Goal: Task Accomplishment & Management: Use online tool/utility

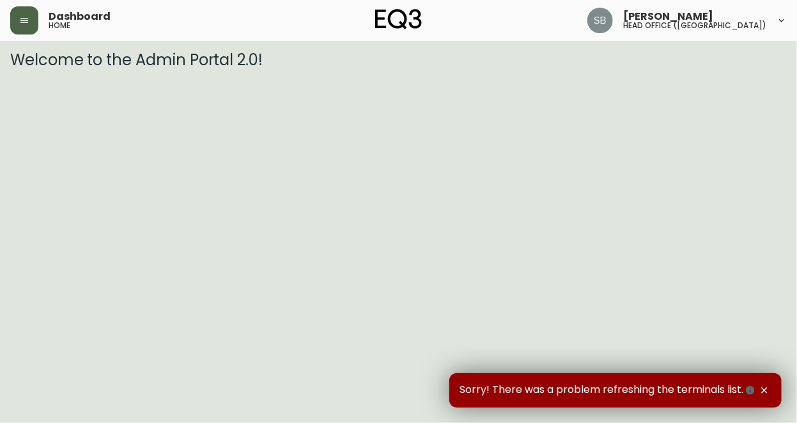
click at [27, 20] on icon "button" at bounding box center [24, 20] width 8 height 5
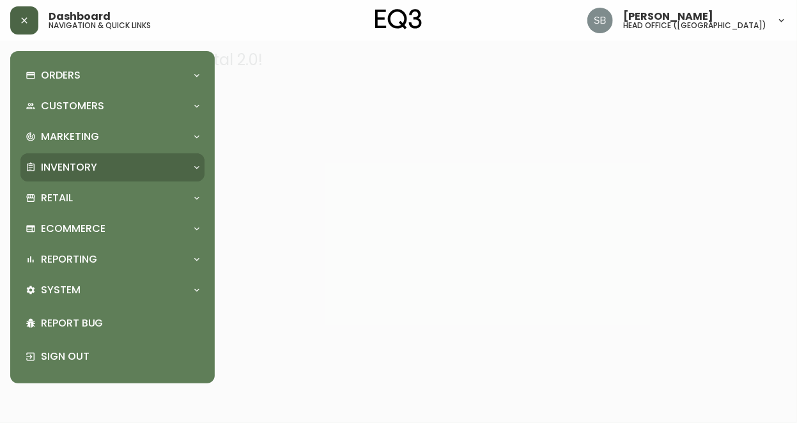
click at [196, 171] on icon at bounding box center [197, 167] width 10 height 10
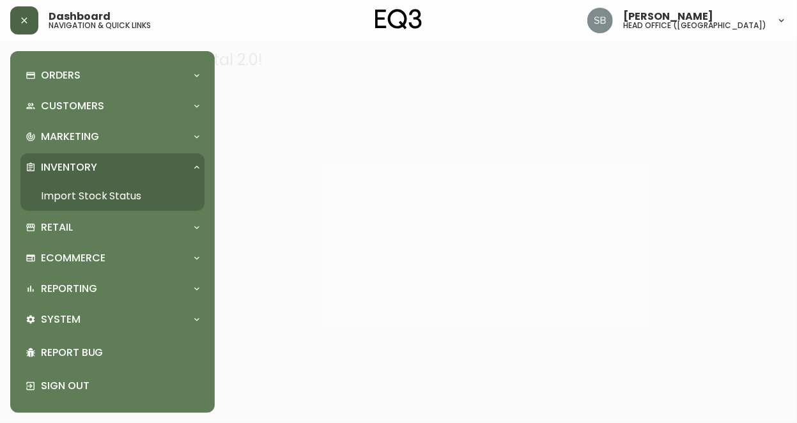
click at [116, 194] on link "Import Stock Status" at bounding box center [112, 196] width 184 height 29
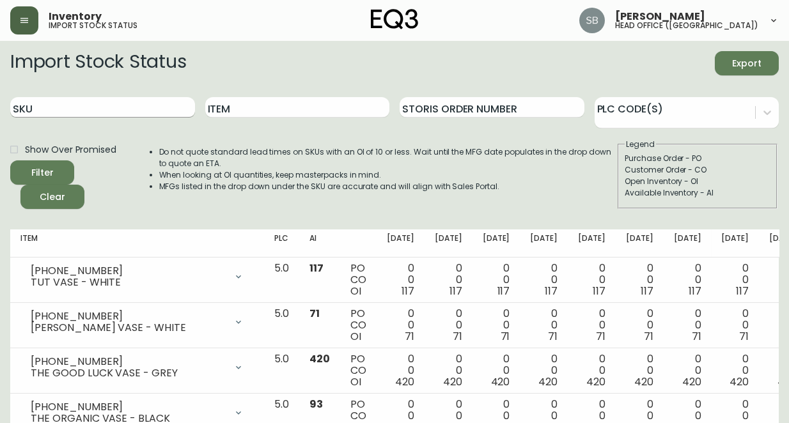
click at [72, 100] on input "SKU" at bounding box center [102, 107] width 185 height 20
type input "[PHONE_NUMBER]"
click at [10, 160] on button "Filter" at bounding box center [42, 172] width 64 height 24
